Goal: Find specific fact

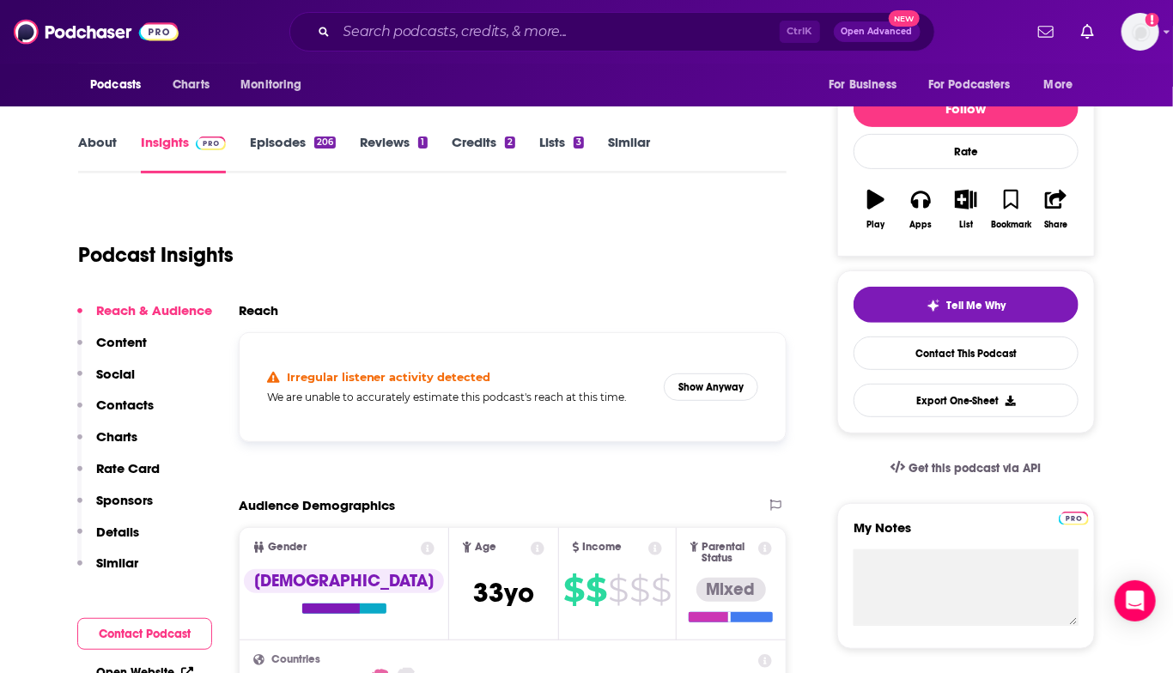
scroll to position [258, 0]
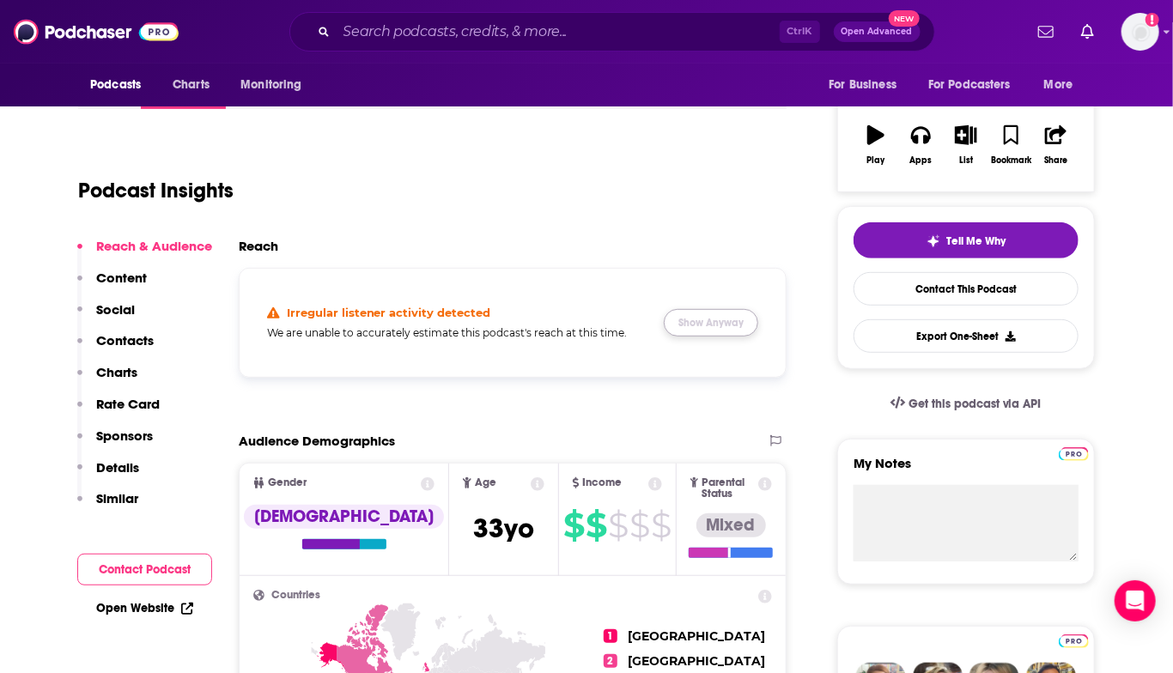
click at [719, 319] on button "Show Anyway" at bounding box center [711, 322] width 94 height 27
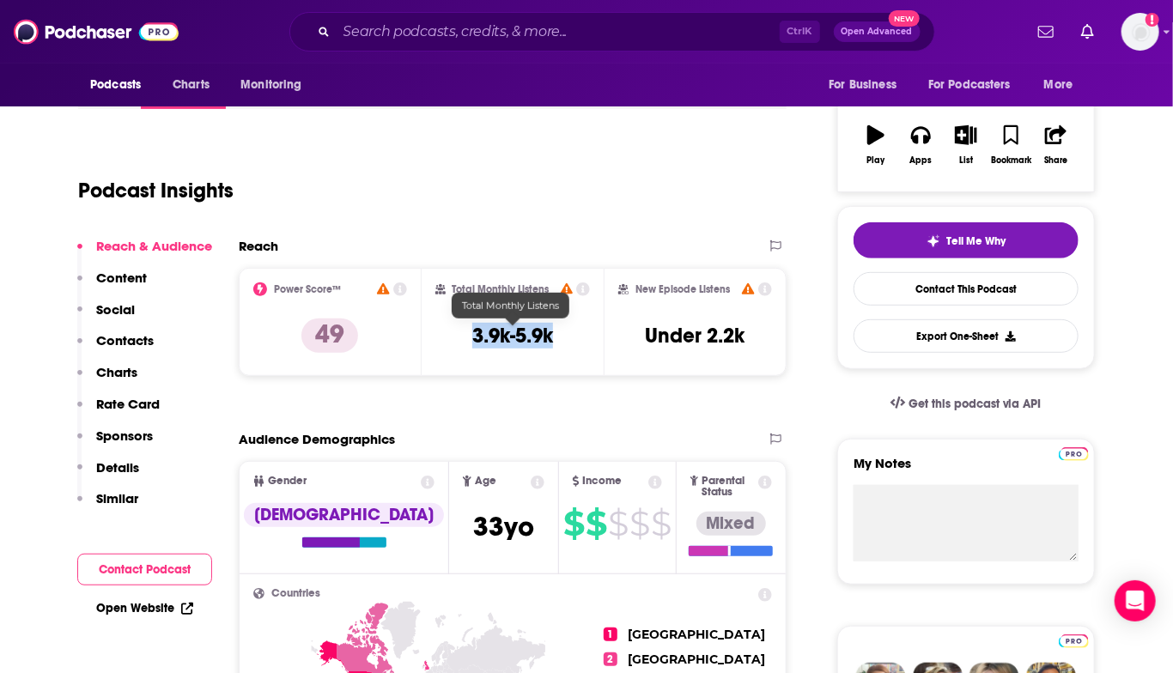
drag, startPoint x: 471, startPoint y: 332, endPoint x: 550, endPoint y: 338, distance: 79.2
click at [550, 338] on h3 "3.9k-5.9k" at bounding box center [512, 336] width 81 height 26
copy h3 "3.9k-5.9k"
click at [573, 187] on div "Podcast Insights" at bounding box center [425, 180] width 694 height 88
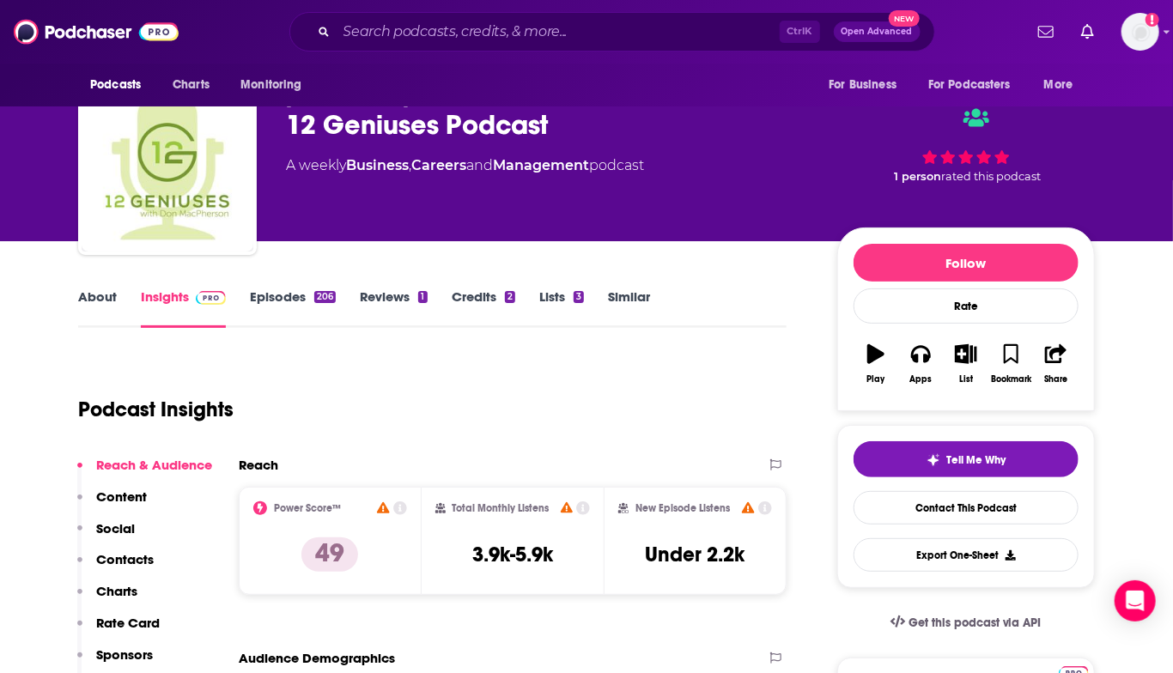
scroll to position [0, 0]
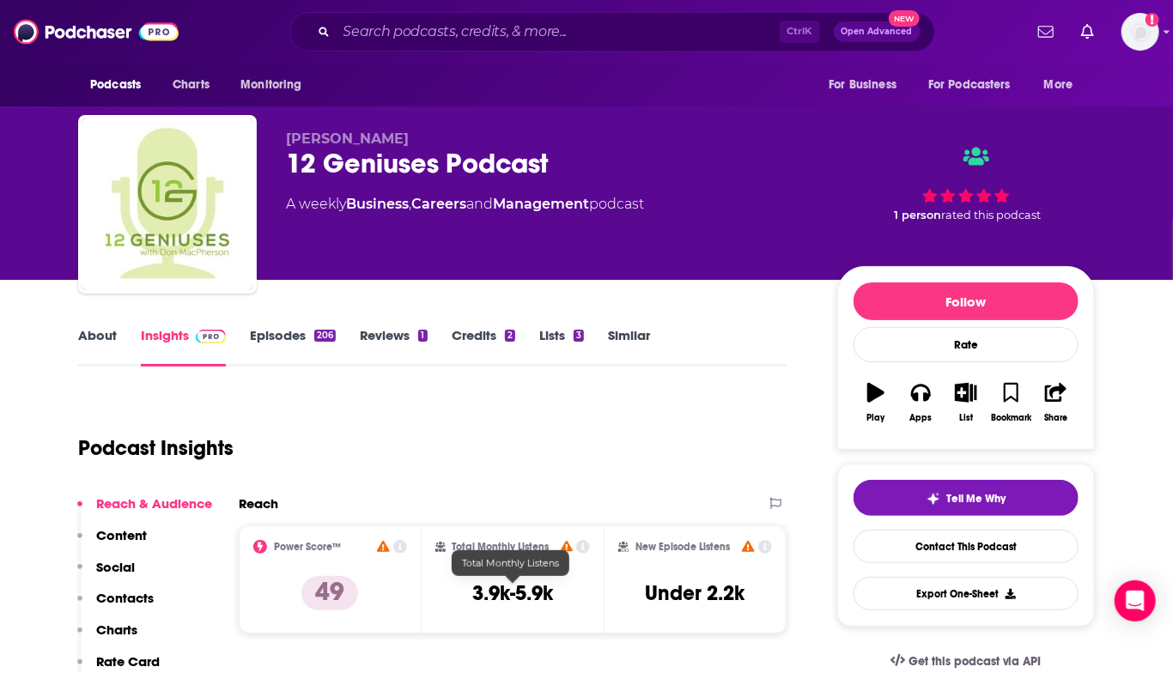
click at [476, 597] on h3 "3.9k-5.9k" at bounding box center [512, 593] width 81 height 26
drag, startPoint x: 476, startPoint y: 597, endPoint x: 532, endPoint y: 595, distance: 56.7
click at [532, 595] on h3 "3.9k-5.9k" at bounding box center [512, 593] width 81 height 26
copy h3 "3.9k-5.9k"
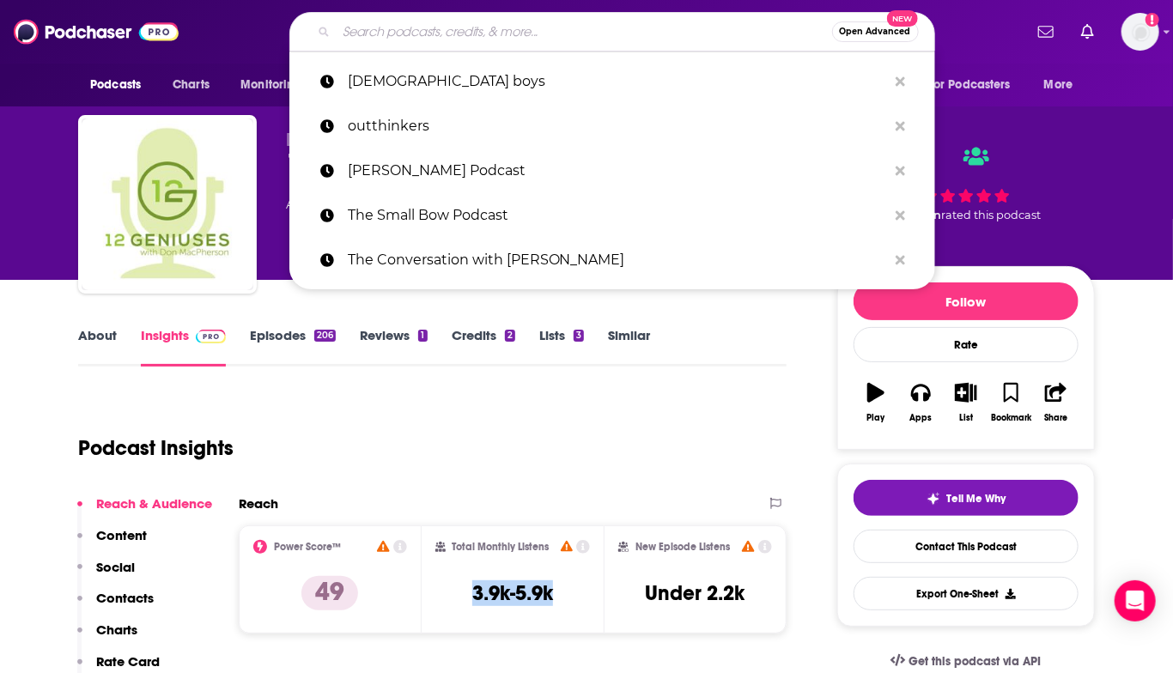
click at [464, 32] on input "Search podcasts, credits, & more..." at bounding box center [583, 31] width 495 height 27
paste input "[PERSON_NAME] Makes Money"
type input "[PERSON_NAME] Makes Money"
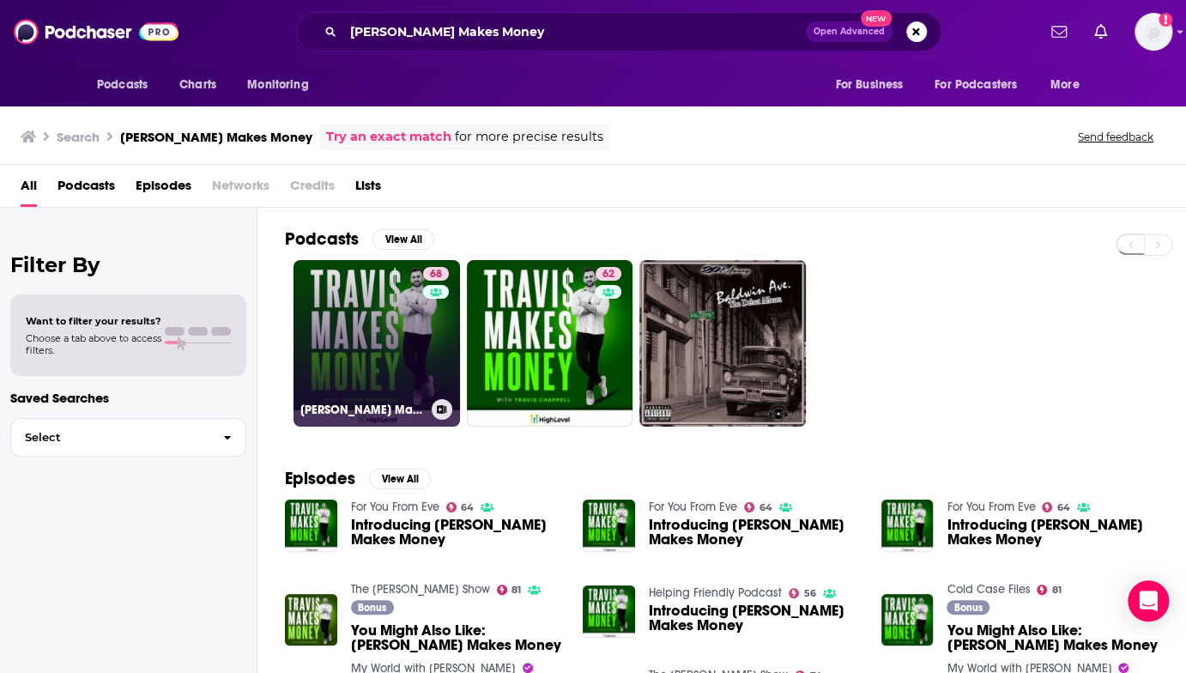
click at [414, 326] on link "68 [PERSON_NAME] Makes Money" at bounding box center [377, 343] width 167 height 167
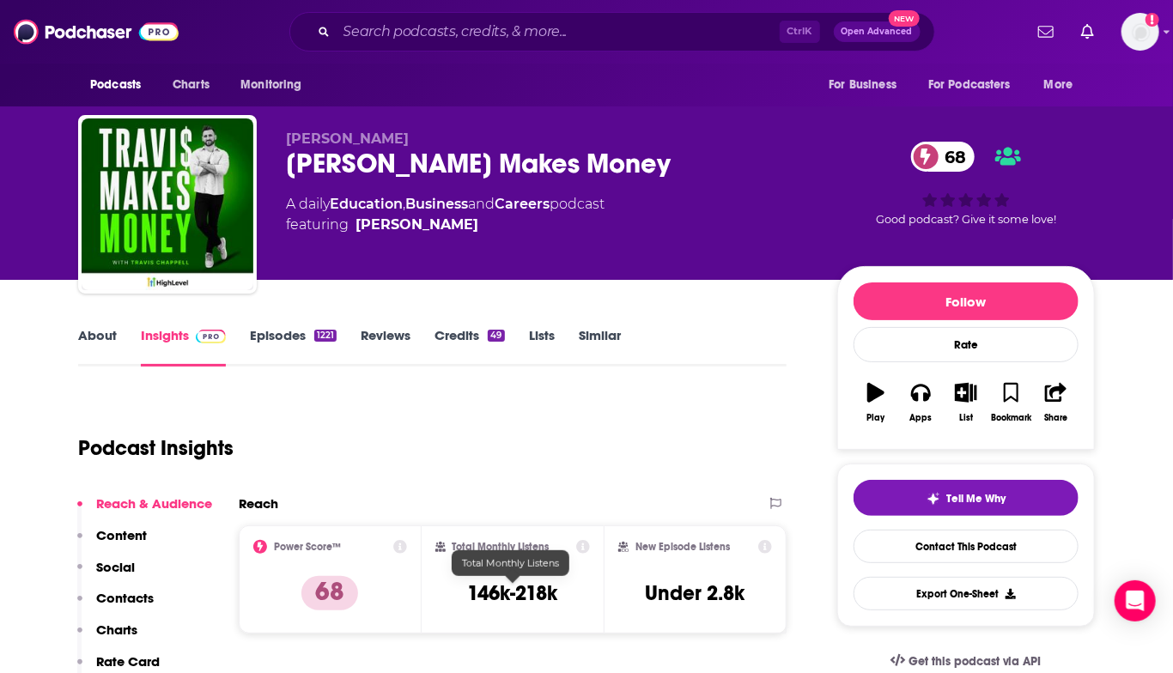
click at [498, 587] on h3 "146k-218k" at bounding box center [512, 593] width 90 height 26
drag, startPoint x: 498, startPoint y: 587, endPoint x: 536, endPoint y: 590, distance: 37.9
click at [536, 590] on h3 "146k-218k" at bounding box center [512, 593] width 90 height 26
copy h3 "146k-218k"
click at [556, 430] on div "Podcast Insights" at bounding box center [425, 438] width 694 height 88
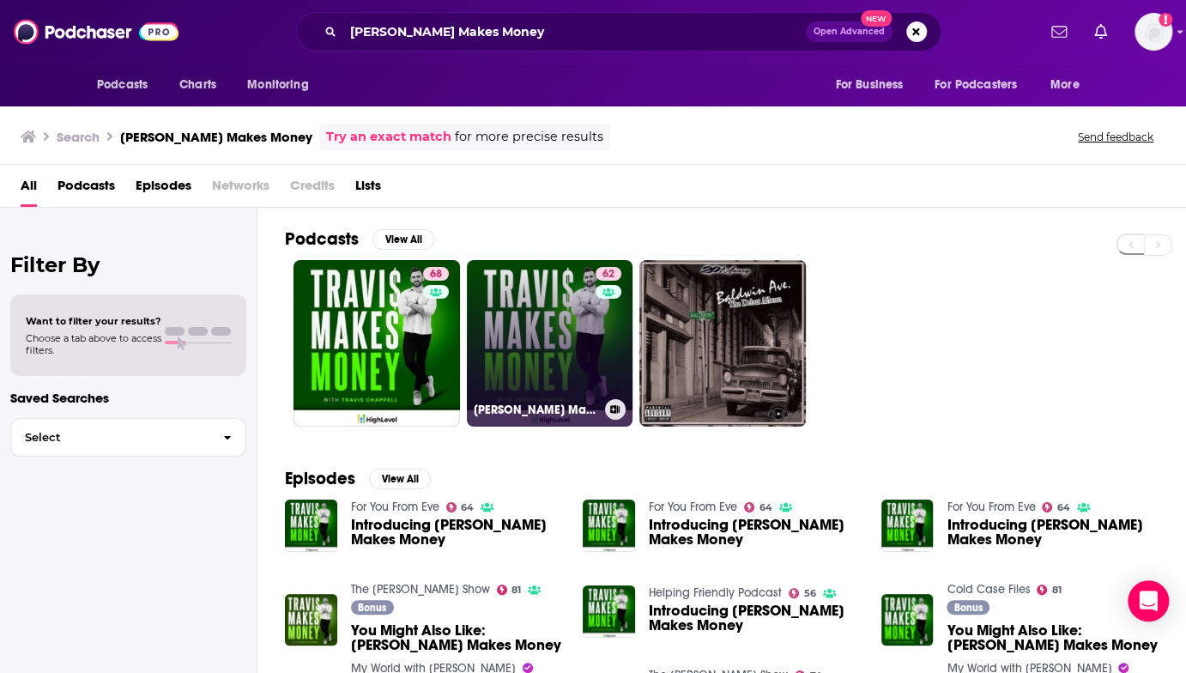
click at [530, 332] on link "62 [PERSON_NAME] Makes Money" at bounding box center [550, 343] width 167 height 167
